Goal: Check status: Check status

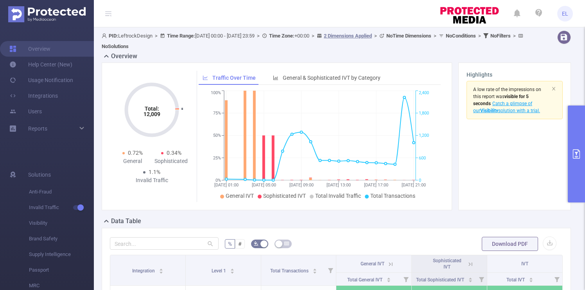
click at [575, 169] on button "primary" at bounding box center [576, 154] width 17 height 97
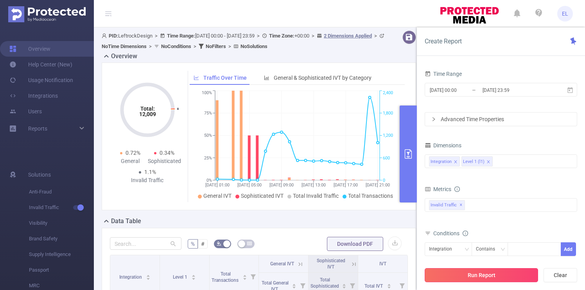
click at [505, 270] on button "Run Report" at bounding box center [481, 275] width 113 height 14
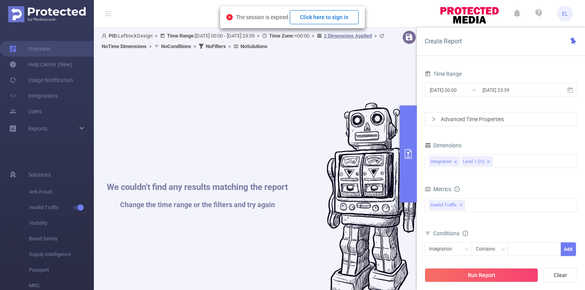
click at [311, 23] on button "Click here to sign in" at bounding box center [324, 17] width 69 height 14
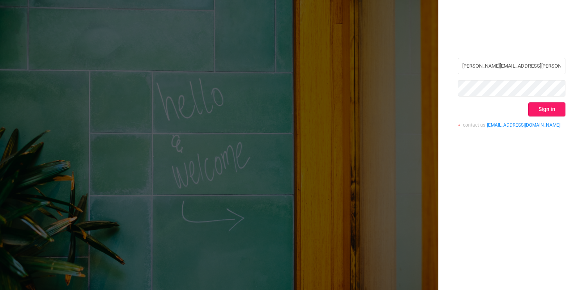
click at [544, 109] on button "Sign in" at bounding box center [547, 110] width 37 height 14
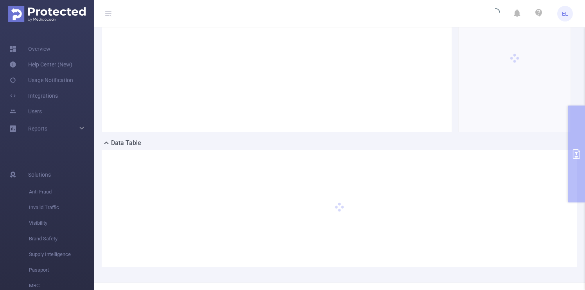
scroll to position [104, 0]
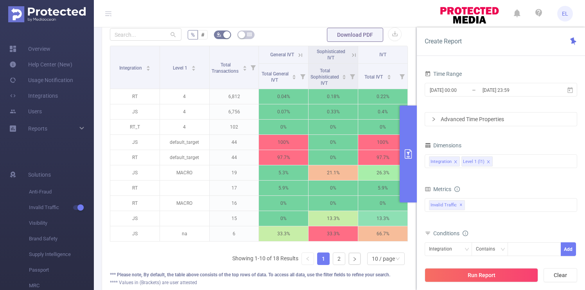
click at [414, 159] on button "primary" at bounding box center [408, 154] width 17 height 97
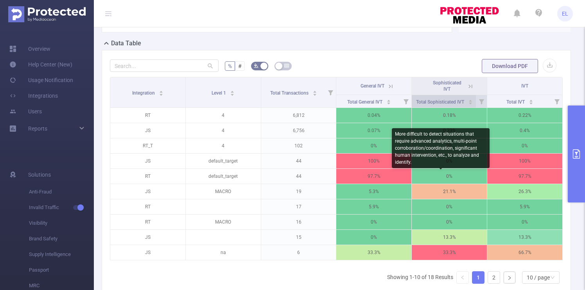
scroll to position [75, 0]
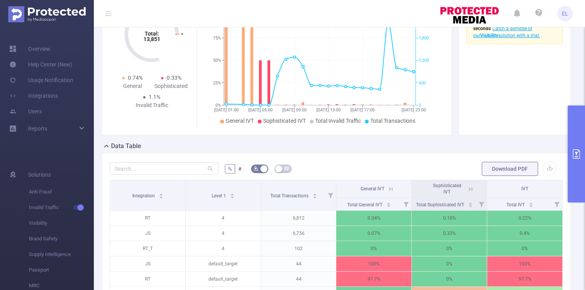
click at [571, 146] on button "primary" at bounding box center [576, 154] width 17 height 97
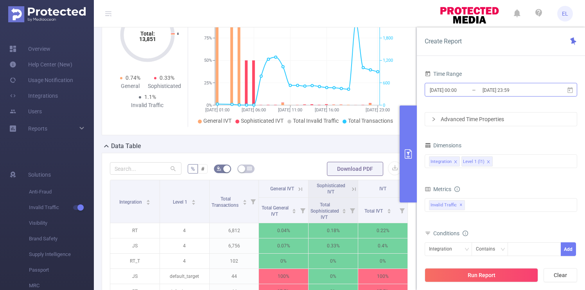
click at [486, 95] on input "[DATE] 23:59" at bounding box center [513, 90] width 63 height 11
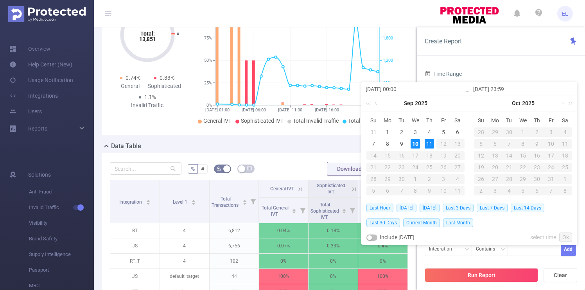
click at [412, 208] on span "Today" at bounding box center [407, 208] width 20 height 9
type input "2025-09-10 00:00"
type input "2025-09-10 23:59"
click at [412, 208] on div "2025-09-09 00:00 Sep 2025 Su Mo Tu We Th Fr Sa 31 1 2 3 4 5 6 7 8 9 10 11 12 13…" at bounding box center [470, 164] width 216 height 164
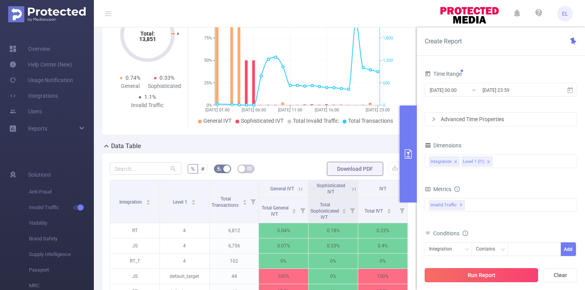
click at [486, 272] on button "Run Report" at bounding box center [481, 275] width 113 height 14
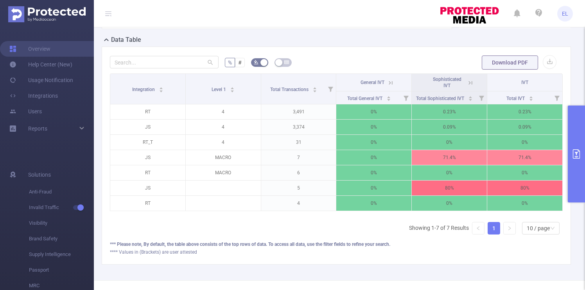
scroll to position [182, 0]
